Goal: Navigation & Orientation: Find specific page/section

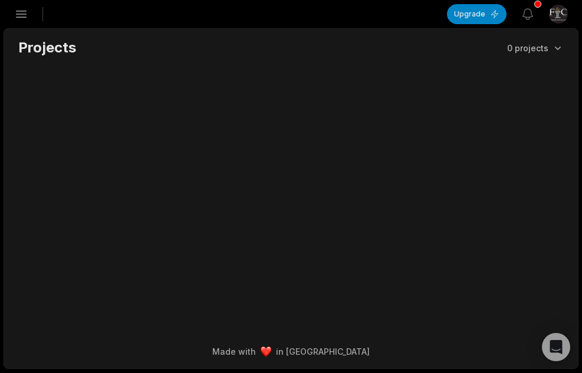
click at [563, 14] on html "NS [PERSON_NAME]'s Studio Create Project Home Projects Brand template Calendar …" at bounding box center [291, 186] width 582 height 373
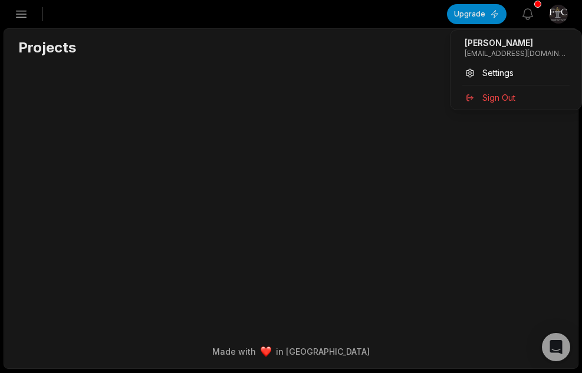
click at [563, 14] on html "NS [PERSON_NAME]'s Studio Create Project Home Projects Brand template Calendar …" at bounding box center [291, 186] width 582 height 373
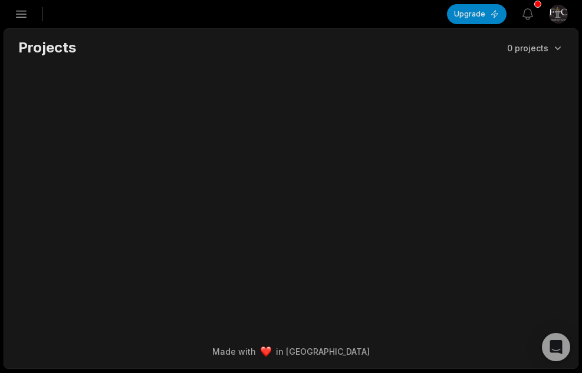
click at [29, 14] on button "Open sidebar" at bounding box center [21, 14] width 26 height 26
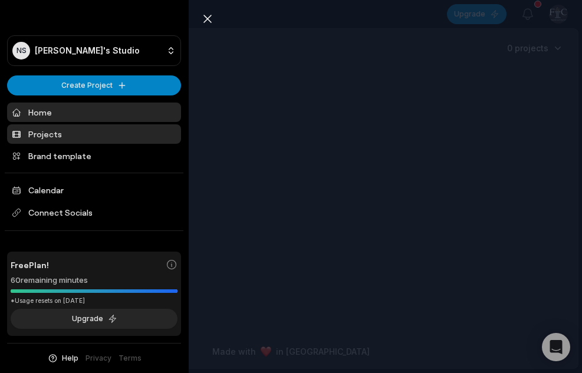
click at [49, 111] on link "Home" at bounding box center [94, 112] width 174 height 19
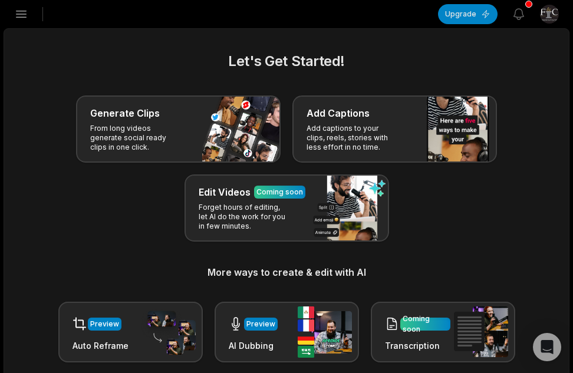
drag, startPoint x: 575, startPoint y: 49, endPoint x: 577, endPoint y: 4, distance: 44.8
click at [572, 4] on html "NS [PERSON_NAME]'s Studio Create Project Home Projects Brand template Calendar …" at bounding box center [286, 186] width 573 height 373
